Goal: Task Accomplishment & Management: Use online tool/utility

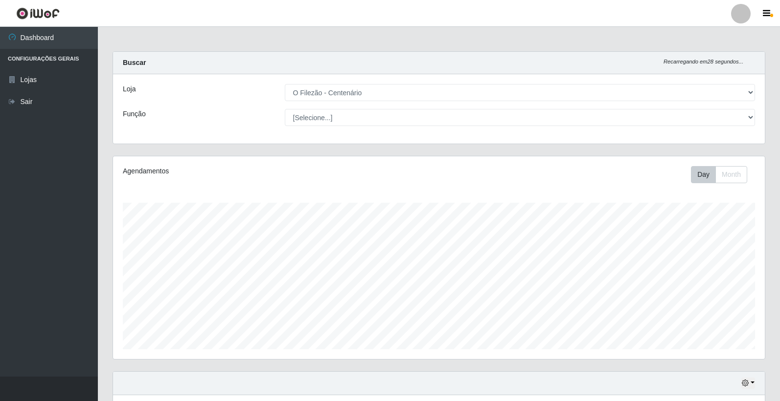
select select "203"
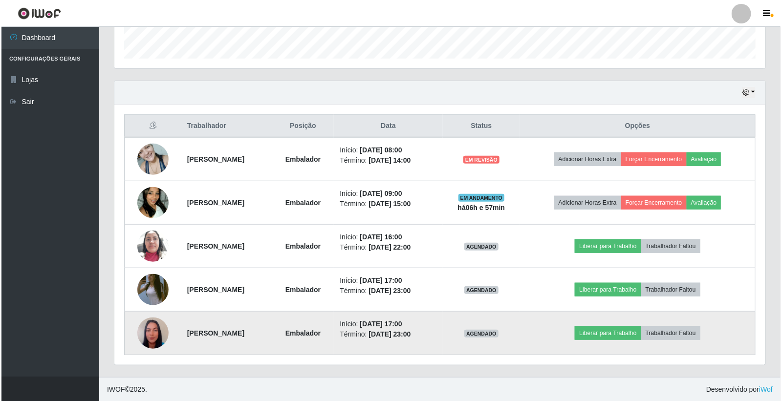
scroll to position [202, 651]
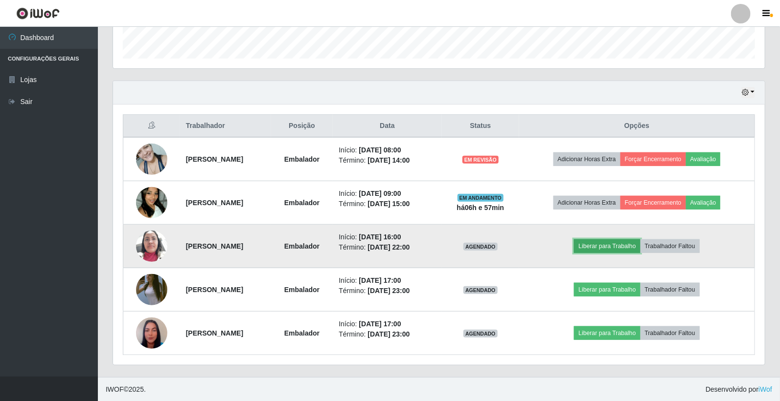
click at [603, 248] on button "Liberar para Trabalho" at bounding box center [607, 247] width 66 height 14
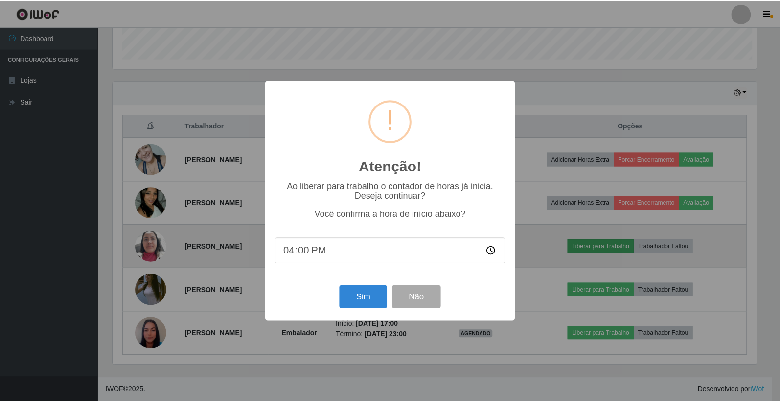
scroll to position [202, 646]
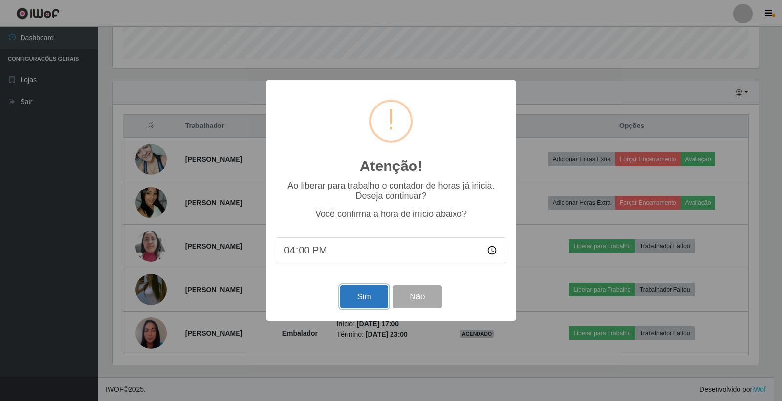
click at [364, 306] on button "Sim" at bounding box center [363, 297] width 47 height 23
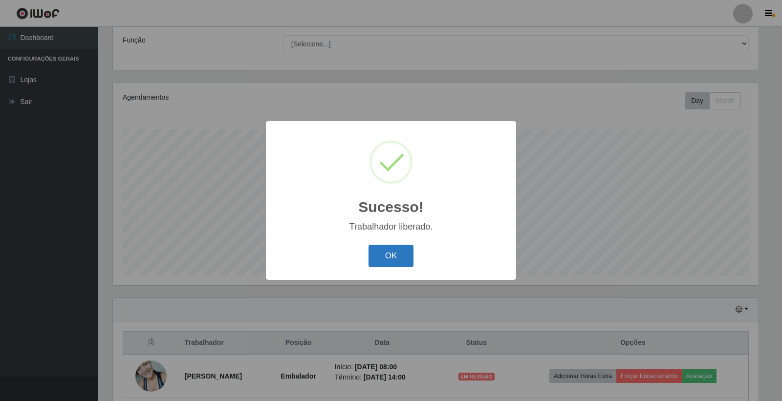
click at [402, 253] on button "OK" at bounding box center [391, 256] width 45 height 23
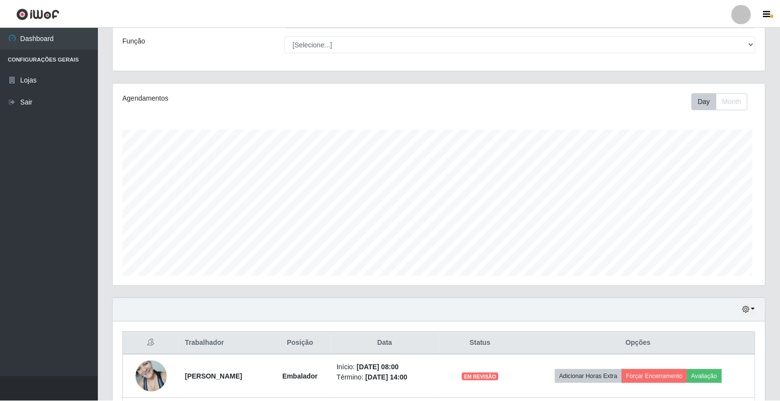
scroll to position [202, 651]
click at [757, 55] on div "Loja [Selecione...] O Filezão - Centenário Função [Selecione...] Auxiliar de Es…" at bounding box center [438, 34] width 651 height 69
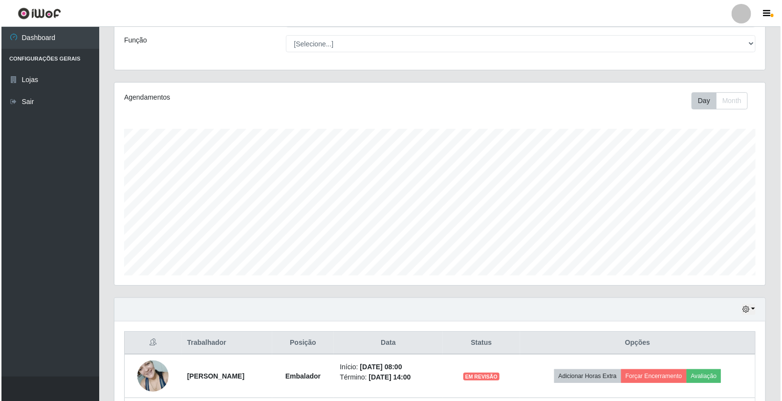
scroll to position [291, 0]
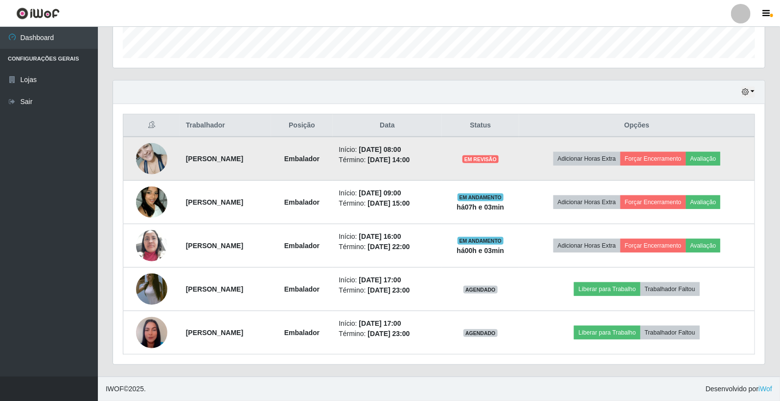
click at [441, 178] on td "Início: [DATE] 08:00 Término: [DATE] 14:00" at bounding box center [387, 159] width 109 height 44
click at [680, 160] on button "Forçar Encerramento" at bounding box center [653, 159] width 66 height 14
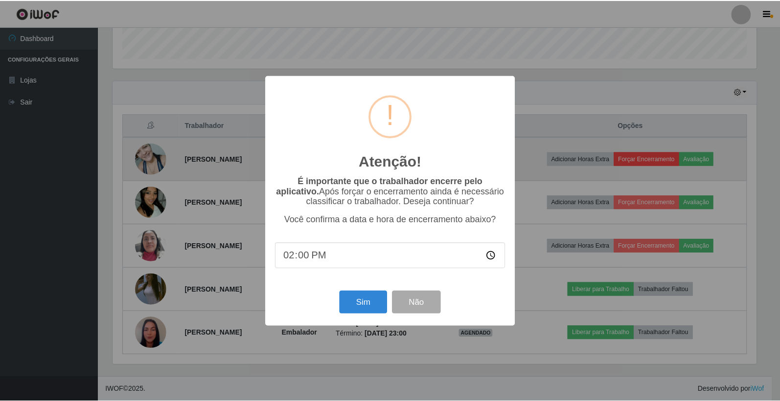
scroll to position [202, 646]
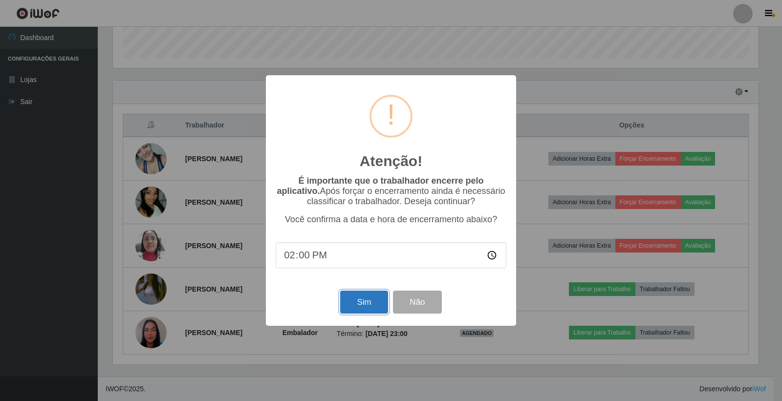
click at [364, 307] on button "Sim" at bounding box center [363, 302] width 47 height 23
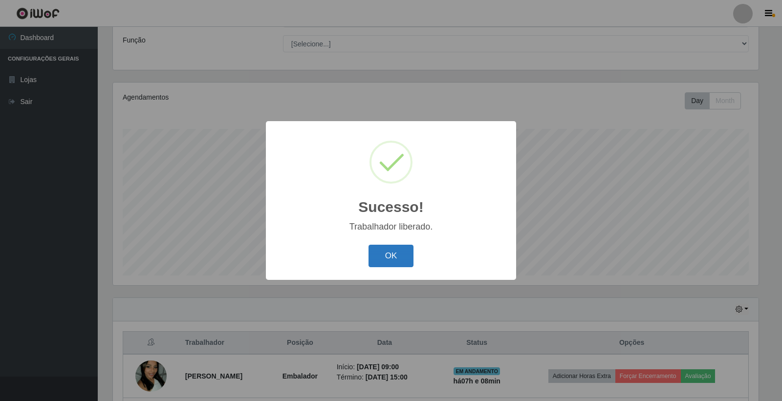
click at [384, 253] on button "OK" at bounding box center [391, 256] width 45 height 23
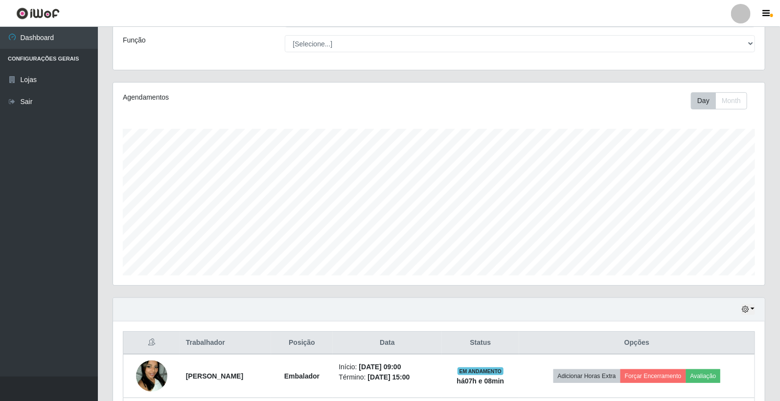
scroll to position [202, 651]
drag, startPoint x: 771, startPoint y: 60, endPoint x: 774, endPoint y: 114, distance: 54.4
click at [774, 114] on div "Carregando... Buscar Recarregando em 29 segundos... Loja [Selecione...] O Filez…" at bounding box center [439, 265] width 682 height 574
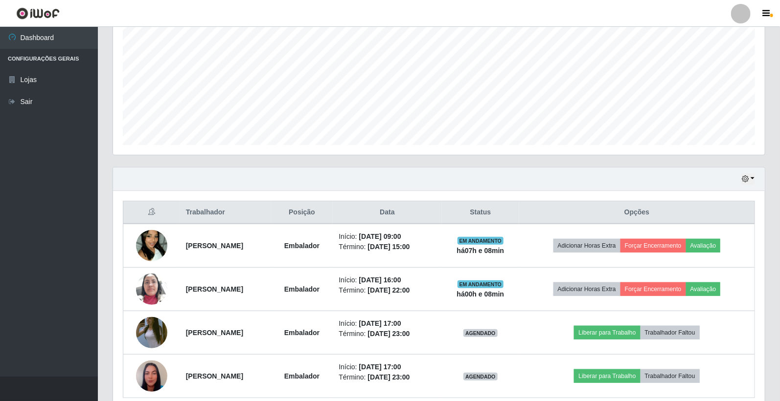
scroll to position [248, 0]
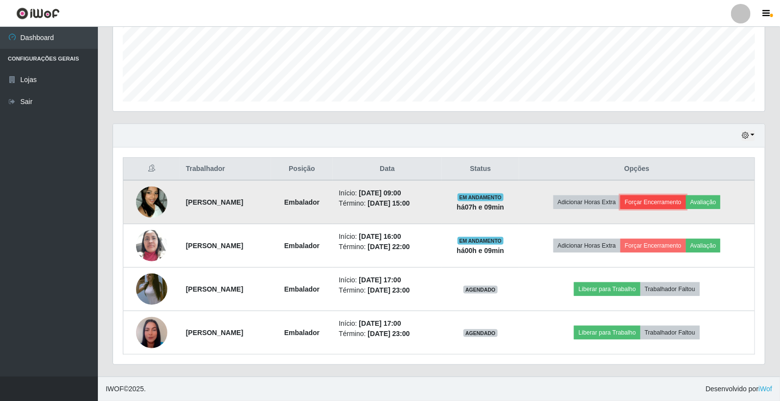
click at [649, 200] on button "Forçar Encerramento" at bounding box center [653, 203] width 66 height 14
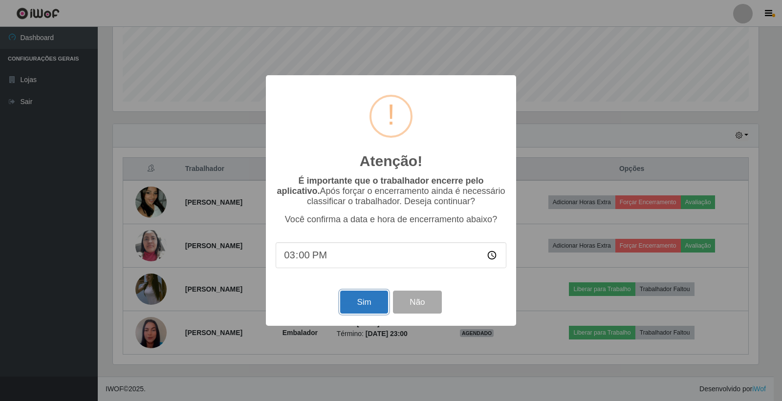
click at [363, 301] on button "Sim" at bounding box center [363, 302] width 47 height 23
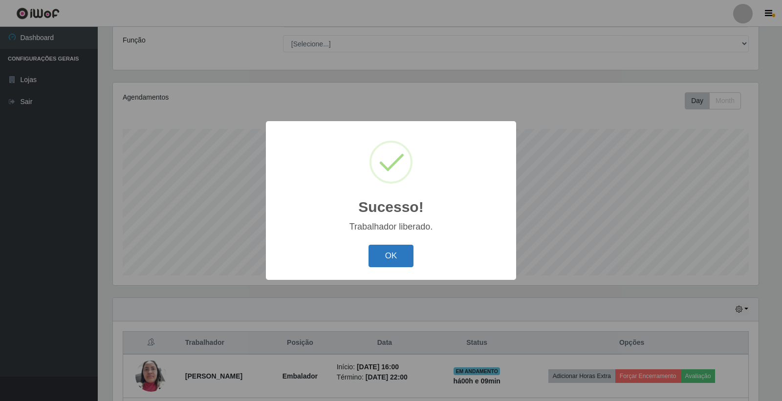
click at [377, 248] on button "OK" at bounding box center [391, 256] width 45 height 23
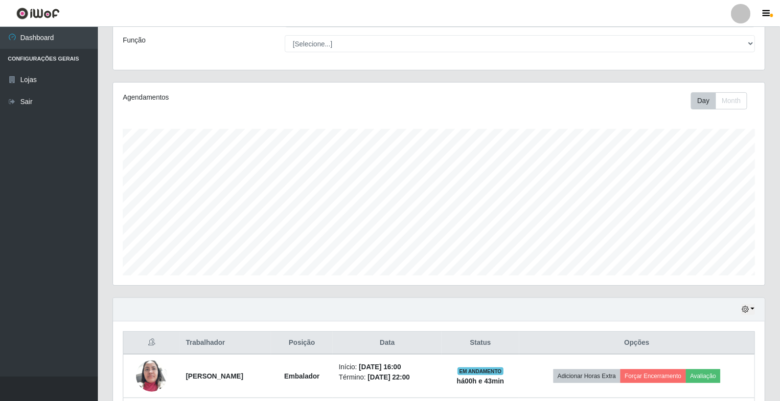
scroll to position [204, 0]
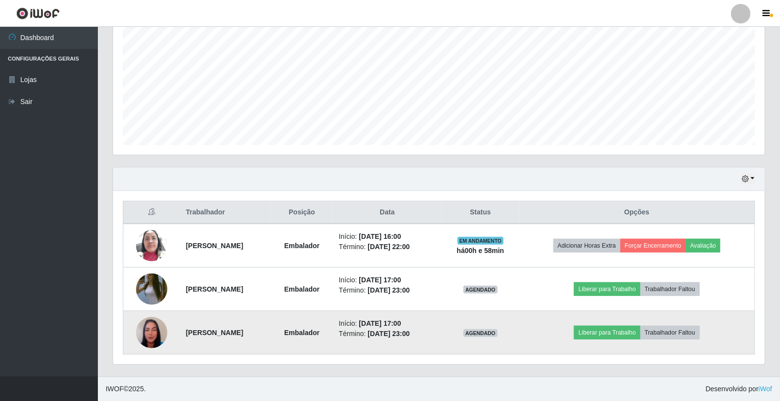
click at [519, 318] on td "AGENDADO" at bounding box center [480, 334] width 77 height 44
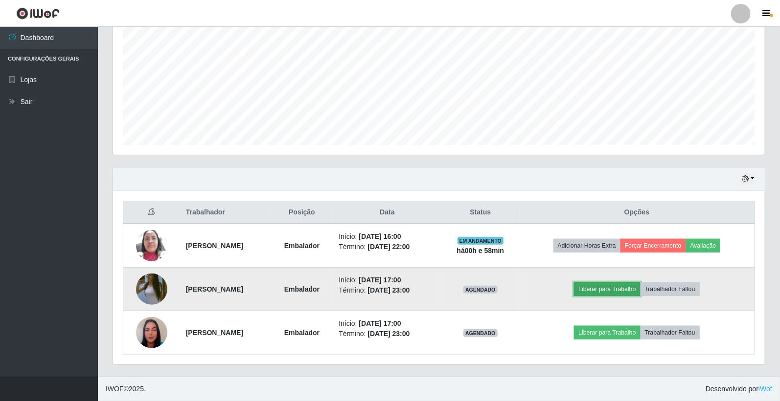
click at [600, 285] on button "Liberar para Trabalho" at bounding box center [607, 290] width 66 height 14
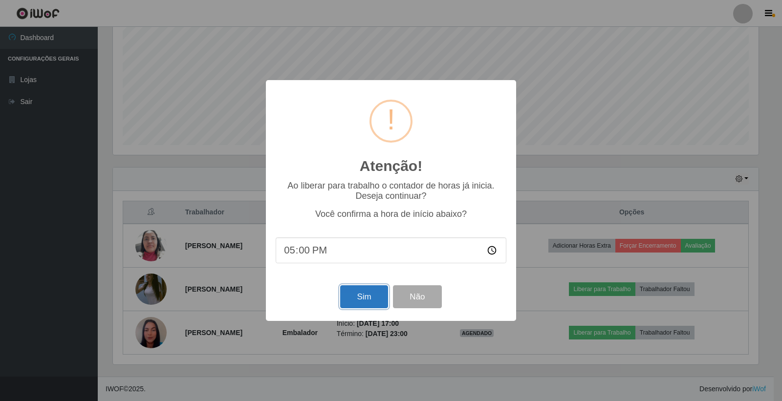
click at [361, 294] on button "Sim" at bounding box center [363, 297] width 47 height 23
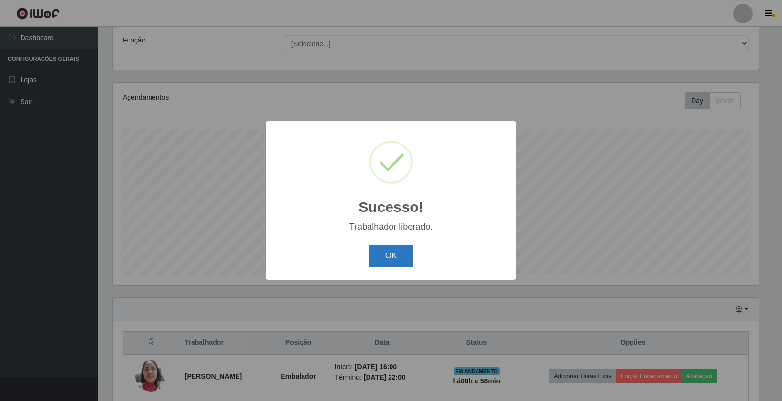
click at [380, 250] on button "OK" at bounding box center [391, 256] width 45 height 23
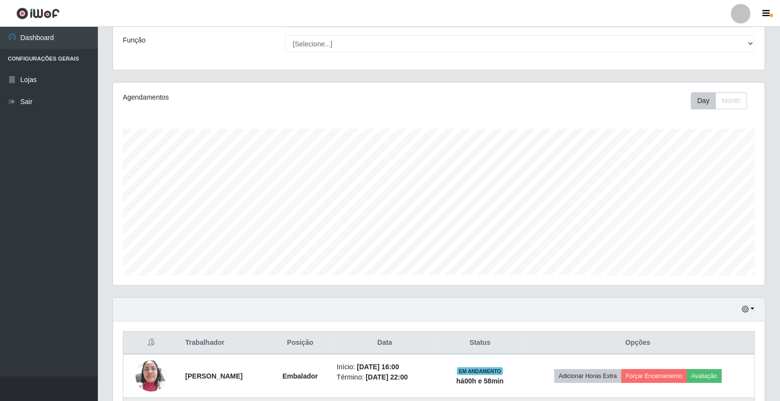
scroll to position [204, 0]
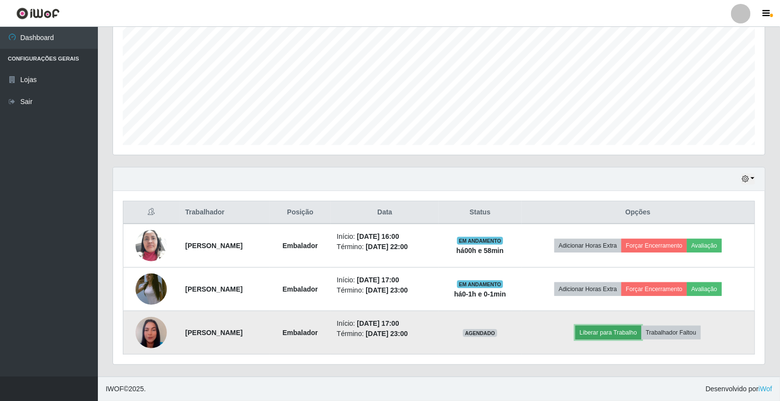
click at [602, 334] on button "Liberar para Trabalho" at bounding box center [608, 333] width 66 height 14
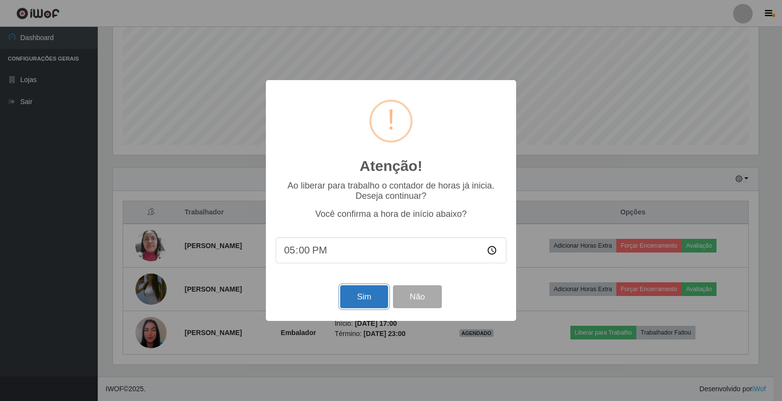
click at [363, 291] on button "Sim" at bounding box center [363, 297] width 47 height 23
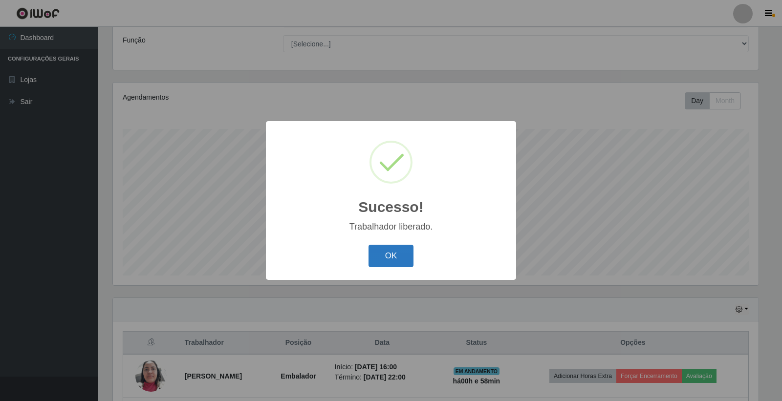
click at [383, 260] on button "OK" at bounding box center [391, 256] width 45 height 23
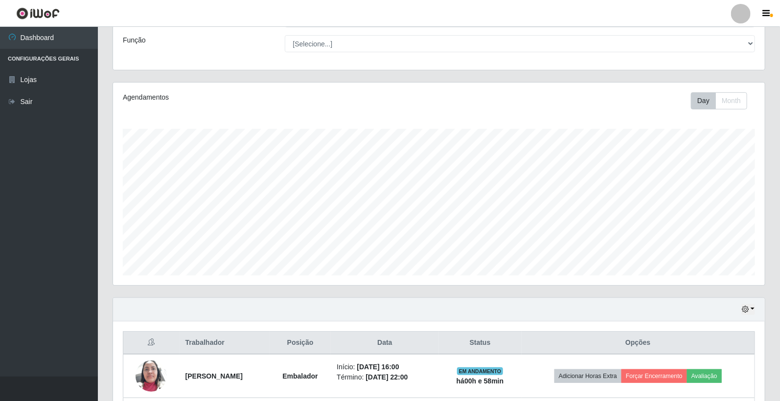
scroll to position [204, 0]
